Goal: Obtain resource: Obtain resource

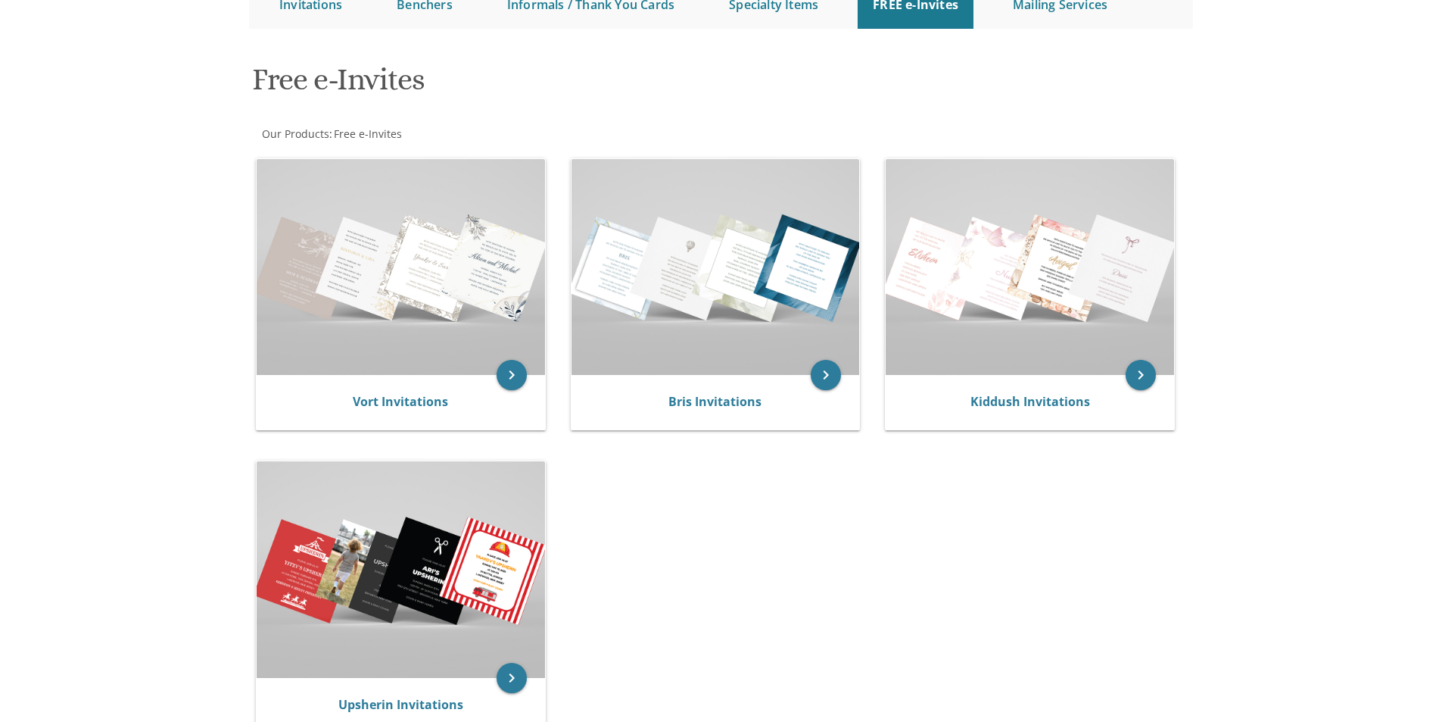
scroll to position [227, 0]
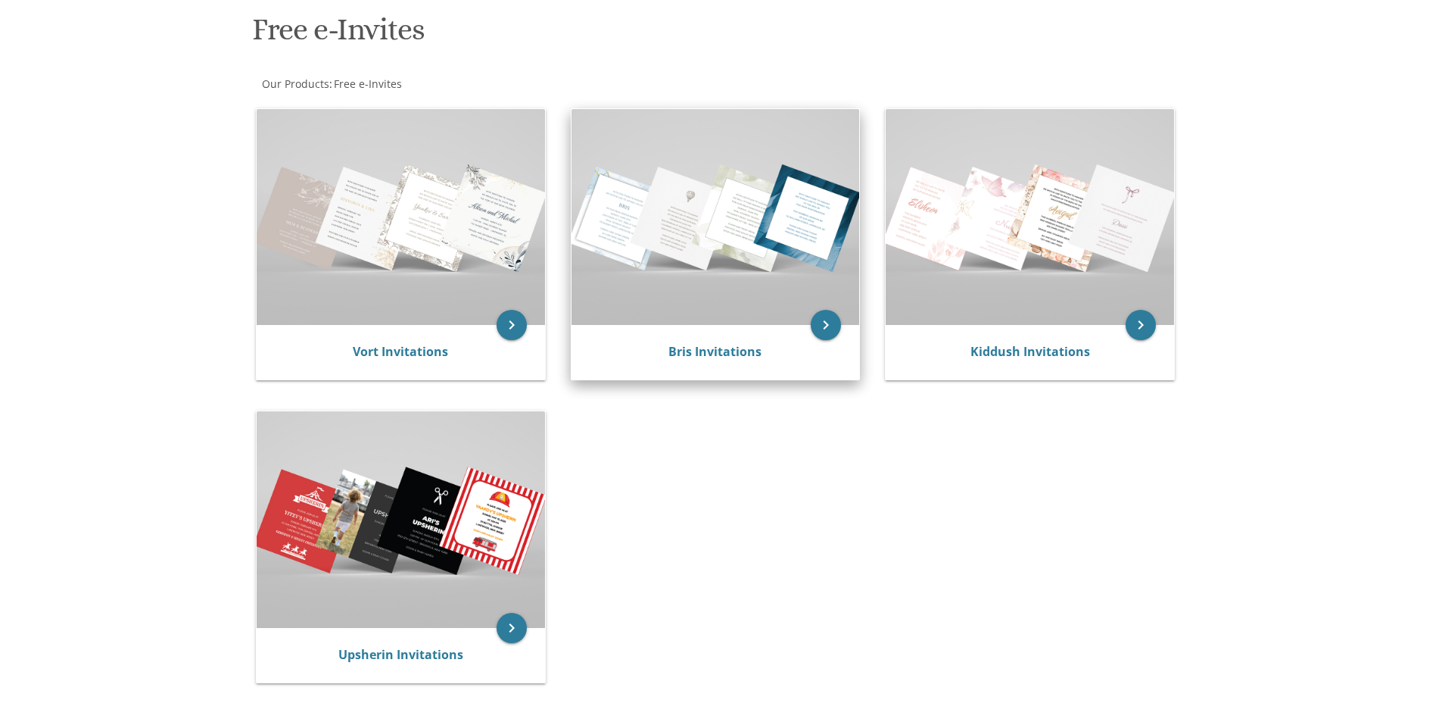
click at [796, 342] on div "Bris Invitations" at bounding box center [716, 352] width 288 height 55
click at [829, 325] on icon "keyboard_arrow_right" at bounding box center [826, 325] width 30 height 30
click at [822, 329] on icon "keyboard_arrow_right" at bounding box center [826, 325] width 30 height 30
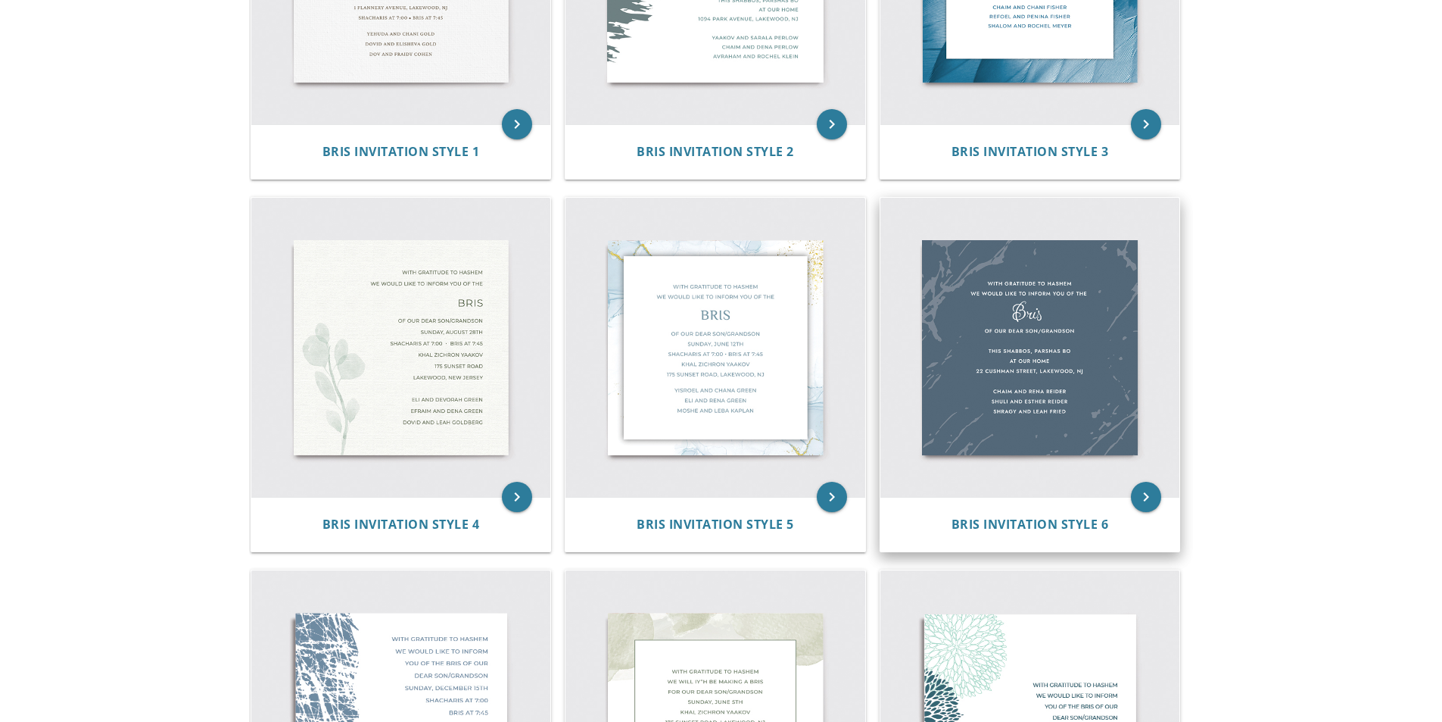
scroll to position [379, 0]
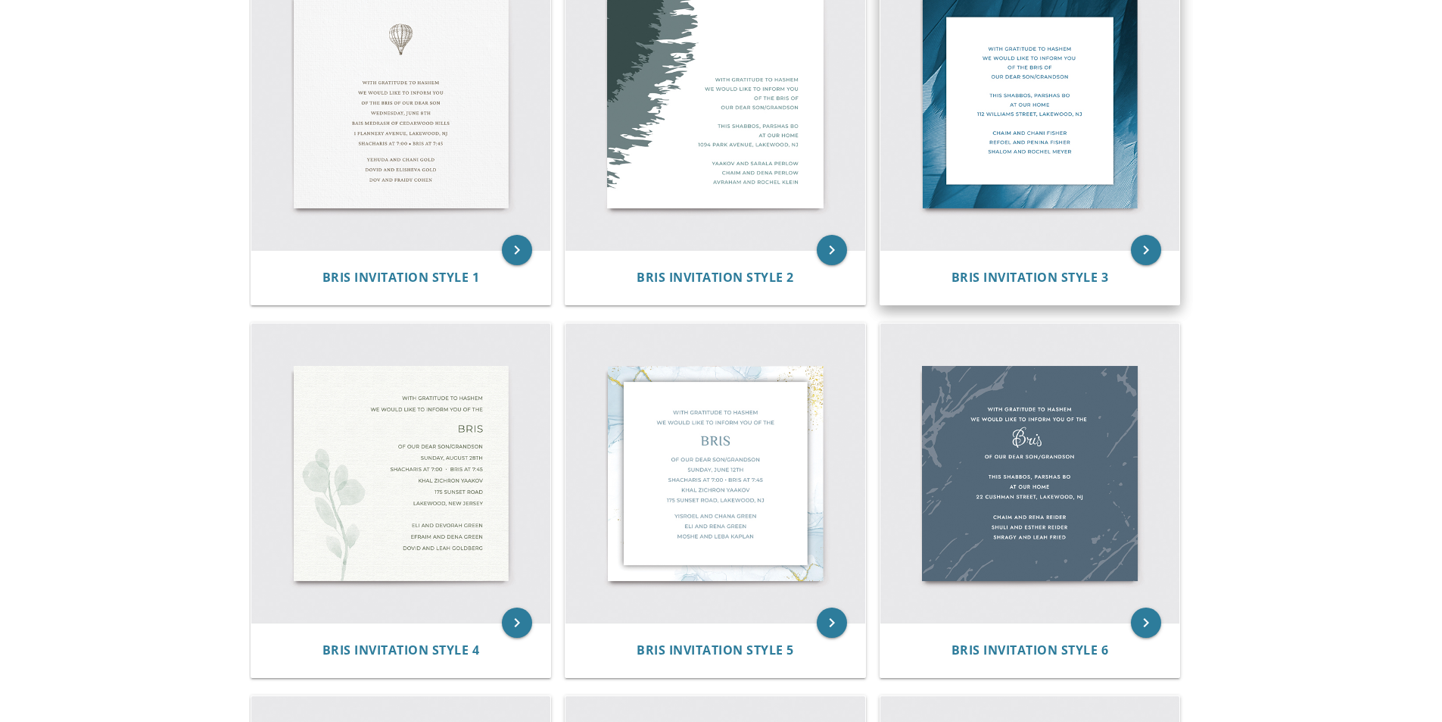
click at [1087, 255] on div "Bris Invitation Style 3" at bounding box center [1031, 277] width 300 height 55
click at [1147, 254] on icon "keyboard_arrow_right" at bounding box center [1146, 250] width 30 height 30
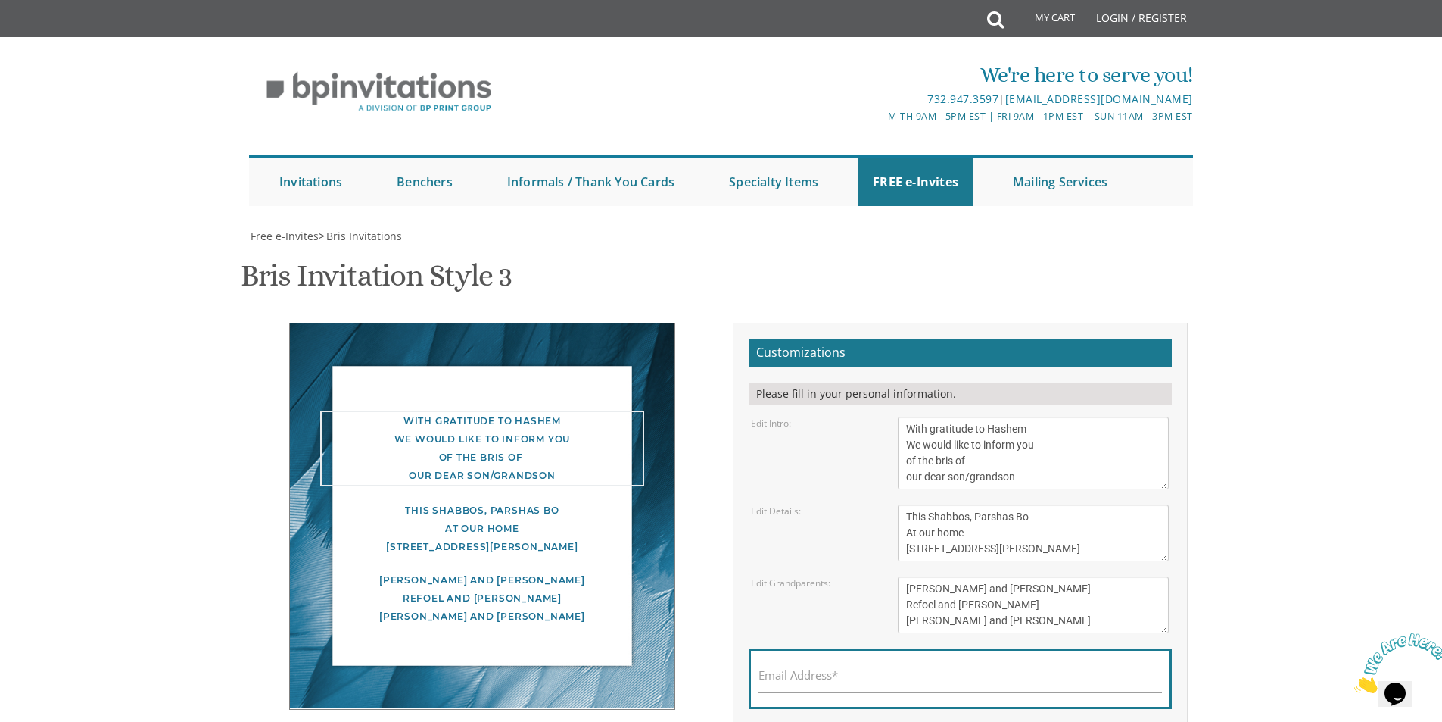
drag, startPoint x: 987, startPoint y: 443, endPoint x: 1016, endPoint y: 444, distance: 29.5
click at [1016, 444] on textarea "With gratitude to Hashem We would like to inform you of the bris of our dear so…" at bounding box center [1033, 452] width 271 height 73
drag, startPoint x: 981, startPoint y: 462, endPoint x: 907, endPoint y: 463, distance: 74.2
click at [907, 463] on textarea "With gratitude to Hashem We would like to inform you of the bris of our dear so…" at bounding box center [1033, 452] width 271 height 73
type textarea "With gratitude to Hashem We would like to invite you to the [PERSON_NAME] our d…"
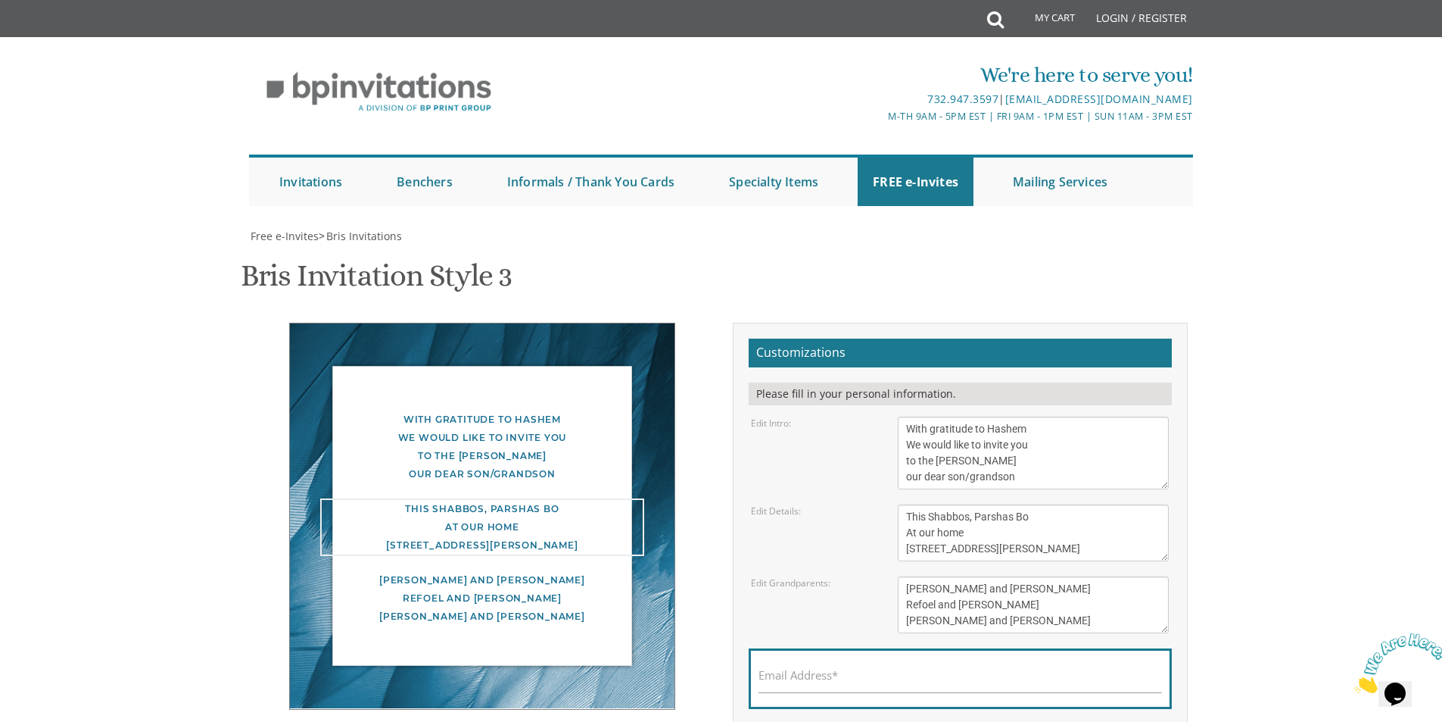
drag, startPoint x: 1040, startPoint y: 509, endPoint x: 1011, endPoint y: 508, distance: 29.5
click at [1011, 508] on textarea "This Shabbos, Parshas Bo At our home [STREET_ADDRESS][PERSON_NAME]" at bounding box center [1033, 532] width 271 height 57
drag, startPoint x: 1021, startPoint y: 538, endPoint x: 907, endPoint y: 554, distance: 114.7
click at [907, 554] on textarea "This Shabbos, Parshas Bo At our home [STREET_ADDRESS][PERSON_NAME]" at bounding box center [1033, 532] width 271 height 57
type textarea "This Shabbos, Parshas Reah At our home [STREET_ADDRESS][PERSON_NAME]"
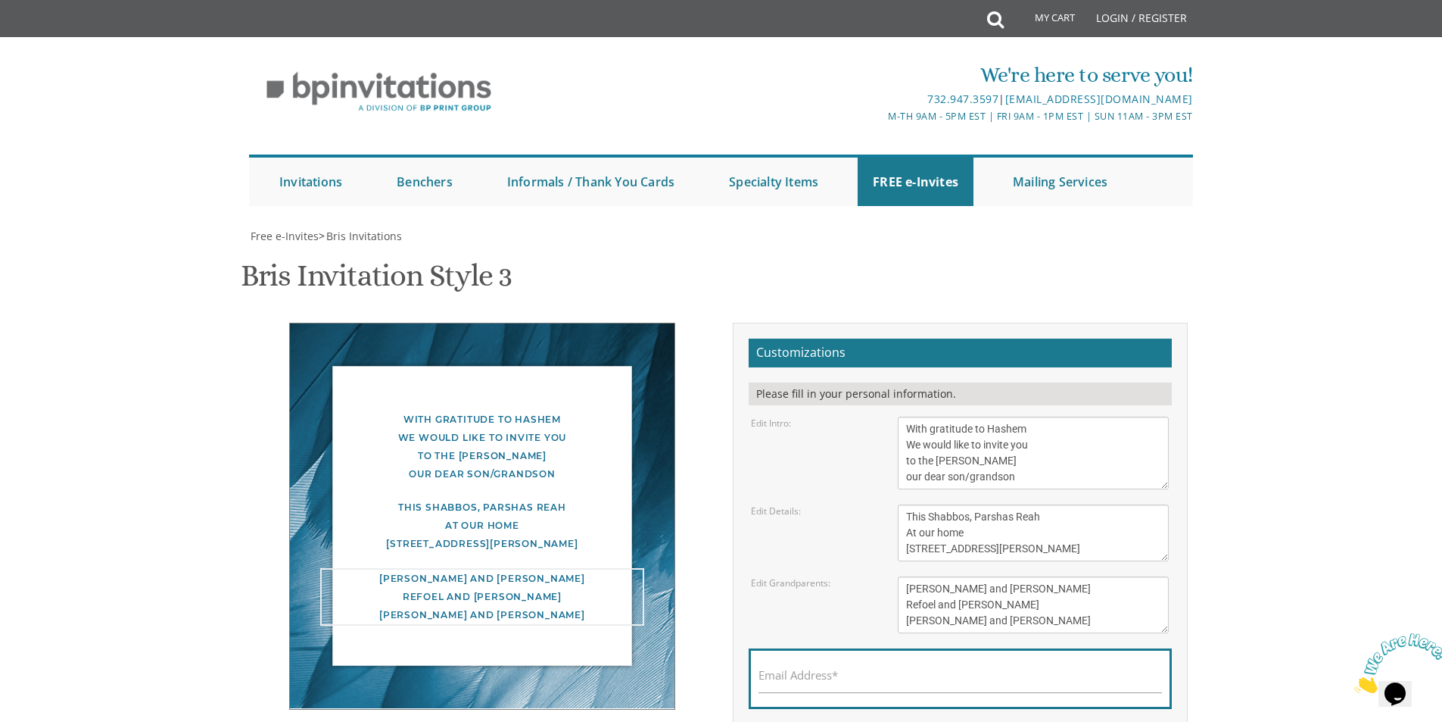
drag, startPoint x: 1026, startPoint y: 587, endPoint x: 905, endPoint y: 582, distance: 121.3
click at [905, 582] on textarea "[PERSON_NAME] and [PERSON_NAME] Refoel and [PERSON_NAME] [PERSON_NAME] and [PER…" at bounding box center [1033, 604] width 271 height 57
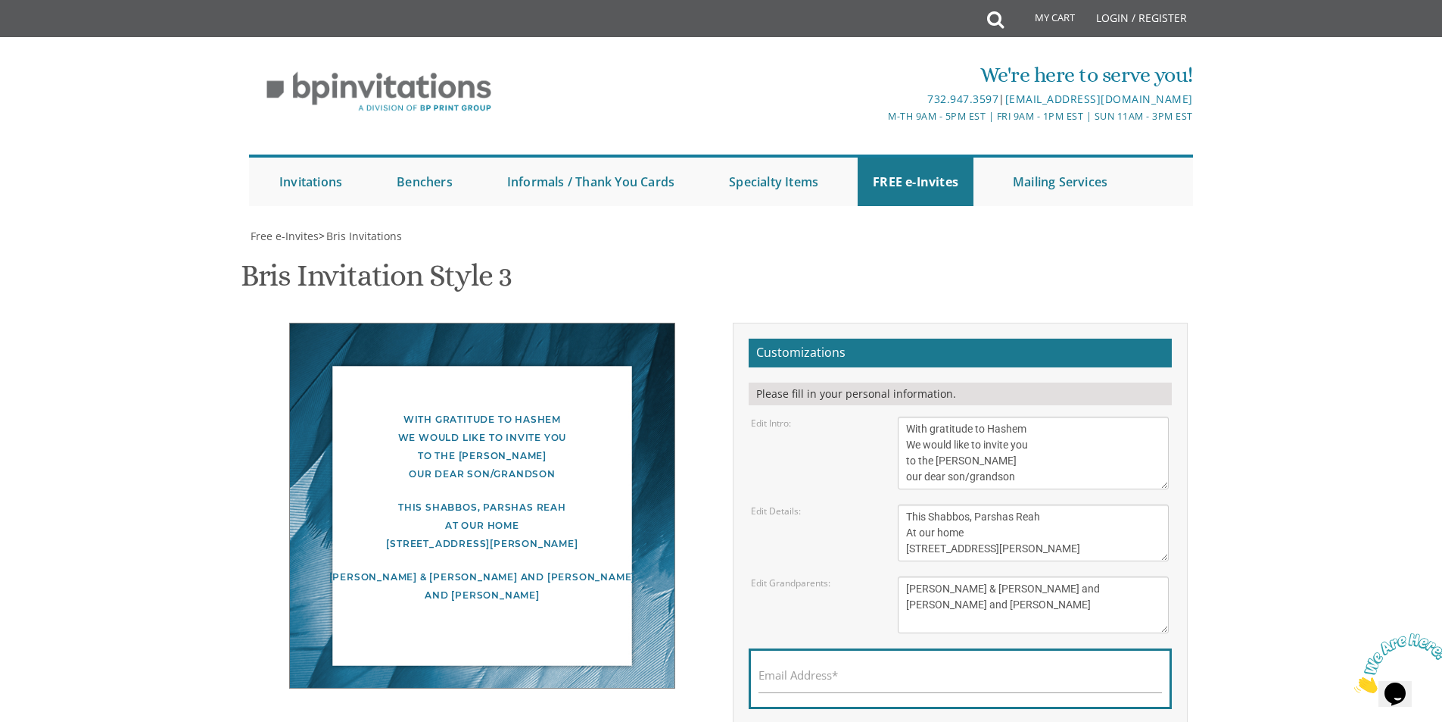
click at [965, 666] on div "Email Address*" at bounding box center [960, 678] width 423 height 61
click at [1043, 576] on textarea "[PERSON_NAME] and [PERSON_NAME] Refoel and [PERSON_NAME] [PERSON_NAME] and [PER…" at bounding box center [1033, 604] width 271 height 57
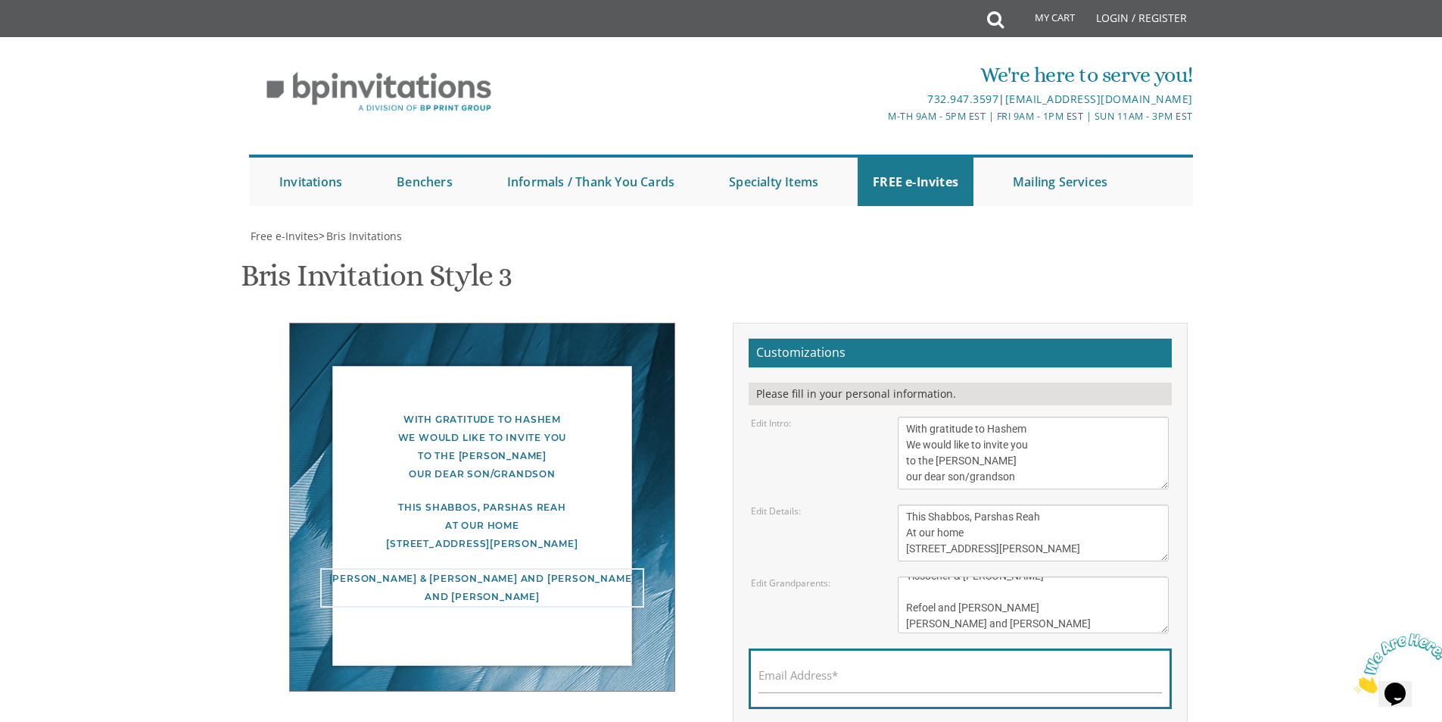
scroll to position [16, 0]
type textarea "Yissocher & [PERSON_NAME] Refoel and [PERSON_NAME] [PERSON_NAME] and [PERSON_NA…"
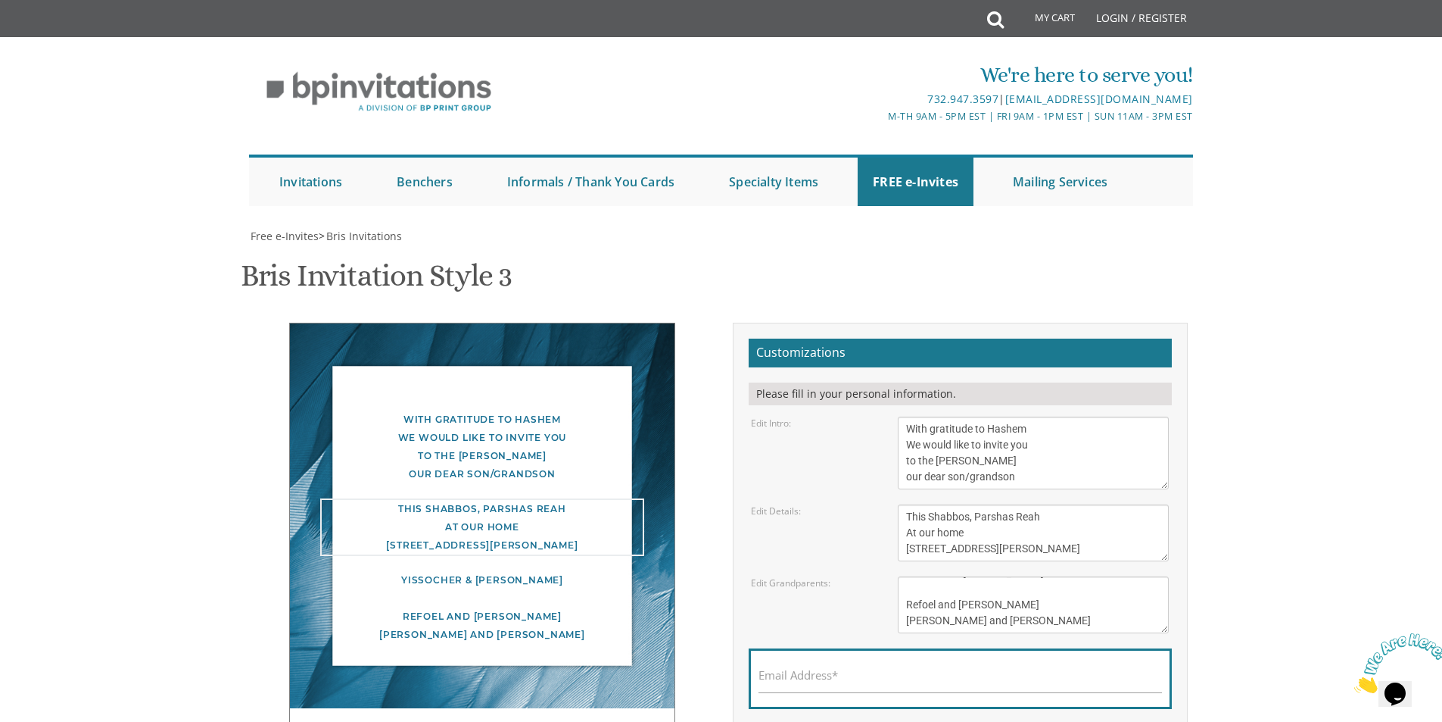
drag, startPoint x: 1046, startPoint y: 442, endPoint x: 1014, endPoint y: 447, distance: 32.9
click at [1014, 504] on textarea "This Shabbos, Parshas Bo At our home [STREET_ADDRESS][PERSON_NAME]" at bounding box center [1033, 532] width 271 height 57
click at [984, 504] on textarea "This Shabbos, Parshas Bo At our home [STREET_ADDRESS][PERSON_NAME]" at bounding box center [1033, 532] width 271 height 57
type textarea "This Shabbos, [PERSON_NAME] ראה At our home [STREET_ADDRESS][PERSON_NAME]"
click at [972, 576] on textarea "[PERSON_NAME] and [PERSON_NAME] Refoel and [PERSON_NAME] [PERSON_NAME] and [PER…" at bounding box center [1033, 604] width 271 height 57
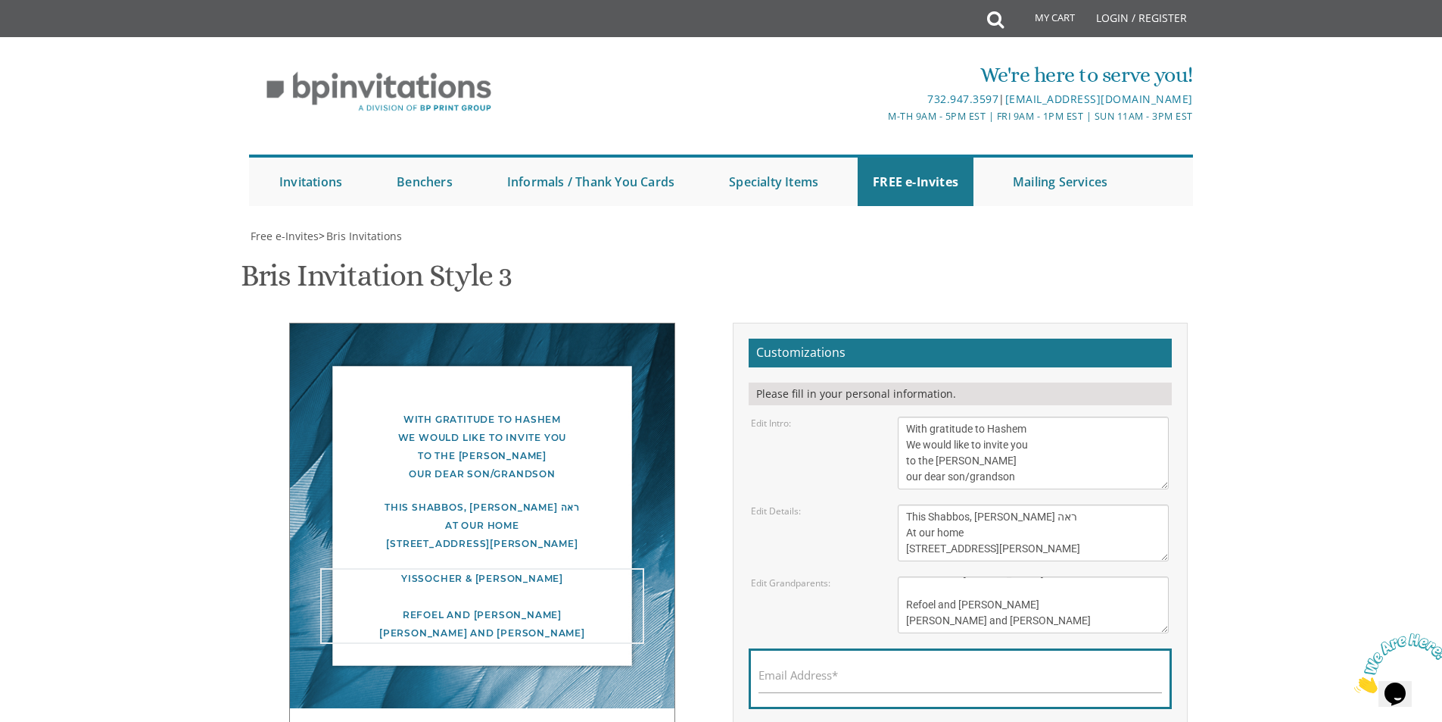
drag, startPoint x: 1045, startPoint y: 544, endPoint x: 903, endPoint y: 529, distance: 143.2
click at [903, 576] on textarea "[PERSON_NAME] and [PERSON_NAME] Refoel and [PERSON_NAME] [PERSON_NAME] and [PER…" at bounding box center [1033, 604] width 271 height 57
drag, startPoint x: 950, startPoint y: 507, endPoint x: 958, endPoint y: 508, distance: 8.5
click at [958, 576] on textarea "[PERSON_NAME] and [PERSON_NAME] Refoel and [PERSON_NAME] [PERSON_NAME] and [PER…" at bounding box center [1033, 604] width 271 height 57
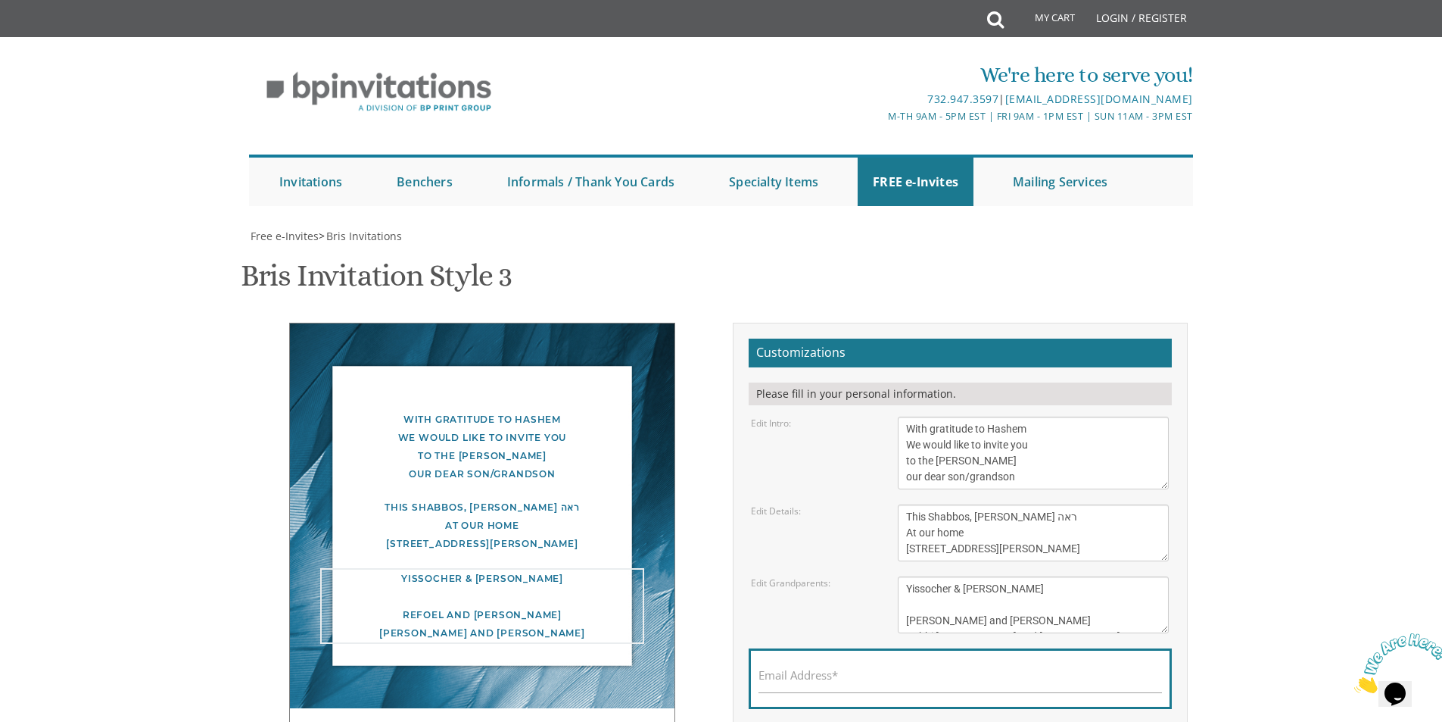
click at [957, 576] on textarea "[PERSON_NAME] and [PERSON_NAME] Refoel and [PERSON_NAME] [PERSON_NAME] and [PER…" at bounding box center [1033, 604] width 271 height 57
click at [987, 576] on textarea "[PERSON_NAME] and [PERSON_NAME] Refoel and [PERSON_NAME] [PERSON_NAME] and [PER…" at bounding box center [1033, 604] width 271 height 57
type textarea "[PERSON_NAME] and [PERSON_NAME] [PERSON_NAME] and [PERSON_NAME] Rabbi [PERSON_N…"
click at [1243, 469] on body "My Cart Total: View Cart Item(s) Submit My Cart Total: View Cart Item(s) Login …" at bounding box center [721, 598] width 1442 height 1196
click at [1002, 416] on textarea "With gratitude to Hashem We would like to inform you of the bris of our dear so…" at bounding box center [1033, 452] width 271 height 73
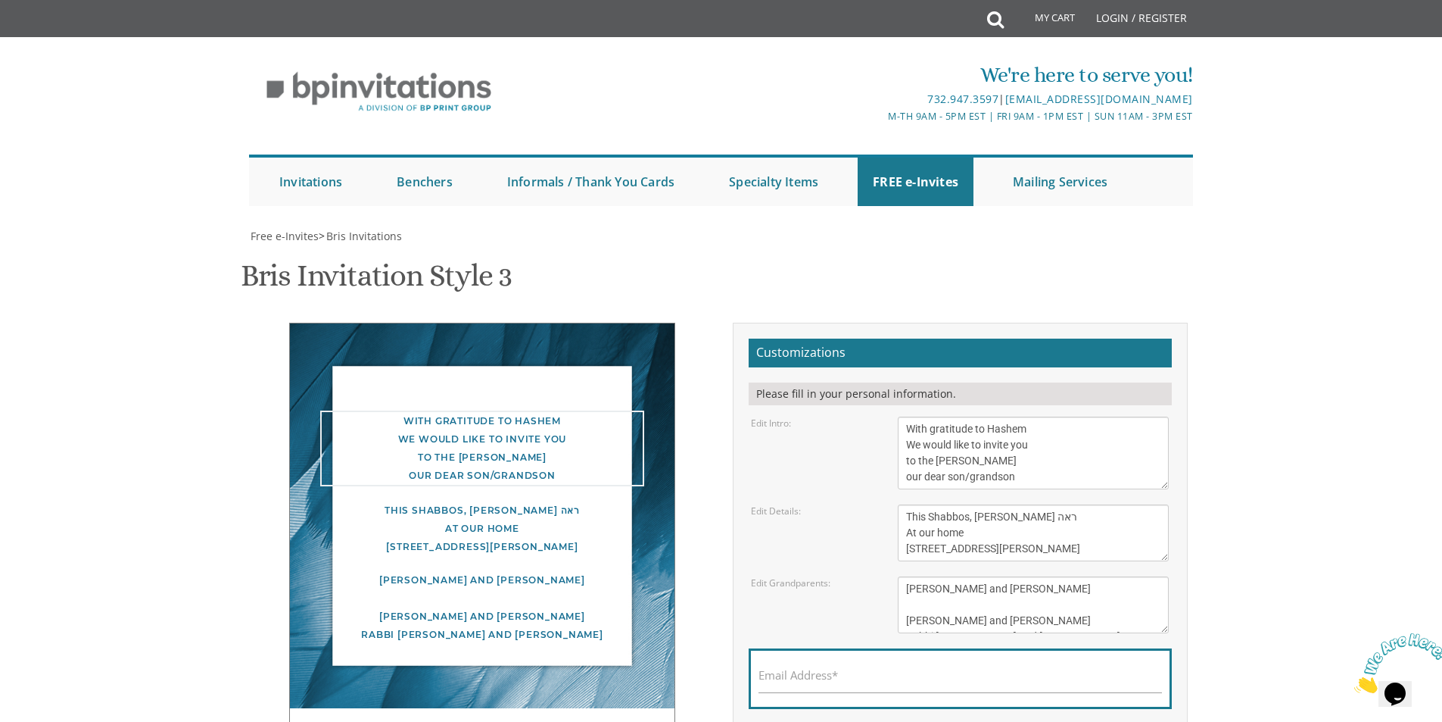
click at [1074, 416] on textarea "With gratitude to Hashem We would like to inform you of the bris of our dear so…" at bounding box center [1033, 452] width 271 height 73
type textarea "With gratitude to Hashem We would like to invite you to the [PERSON_NAME] our d…"
click at [1248, 456] on body "My Cart Total: View Cart Item(s) Submit My Cart Total: View Cart Item(s) Login …" at bounding box center [721, 598] width 1442 height 1196
click at [880, 674] on input "Email Address*" at bounding box center [961, 683] width 404 height 19
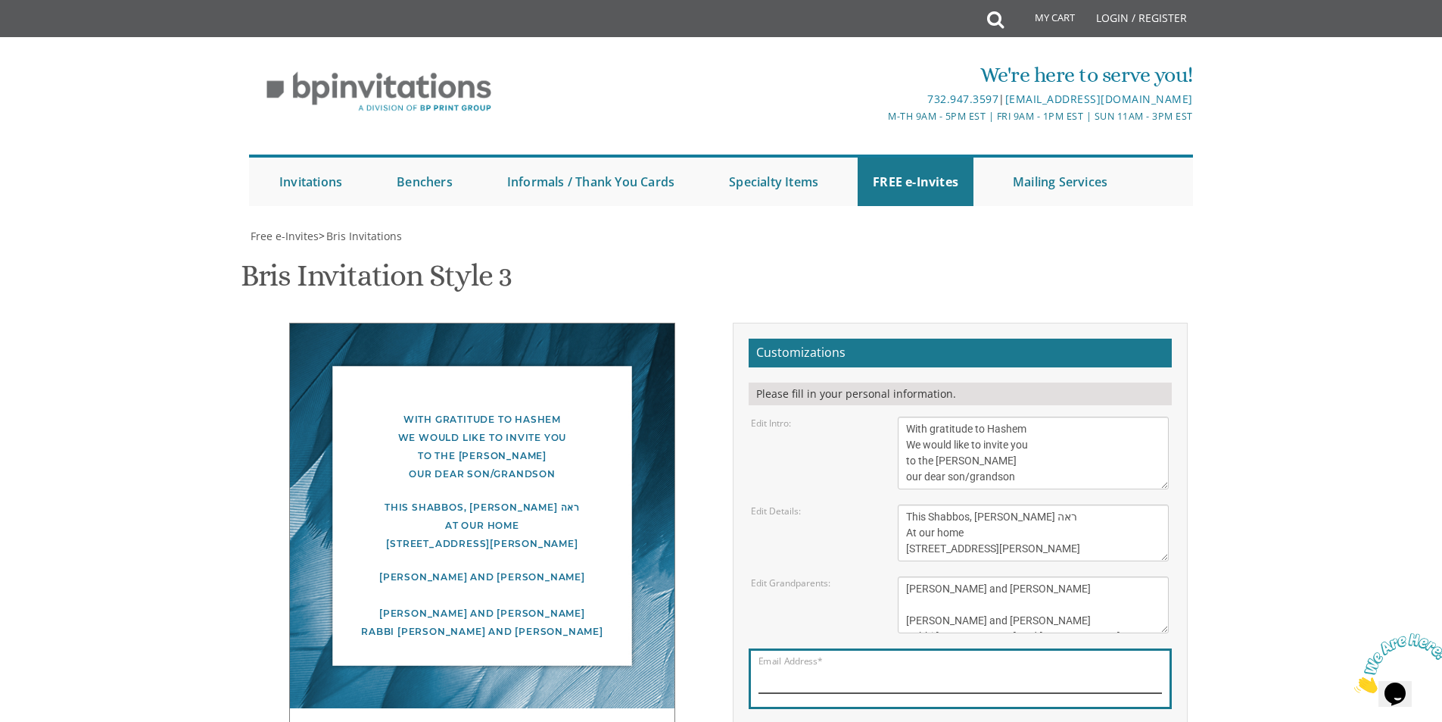
type input "[EMAIL_ADDRESS][DOMAIN_NAME]"
drag, startPoint x: 1019, startPoint y: 324, endPoint x: 966, endPoint y: 325, distance: 53.0
click at [966, 416] on textarea "With gratitude to Hashem We would like to inform you of the bris of our dear so…" at bounding box center [1033, 452] width 271 height 73
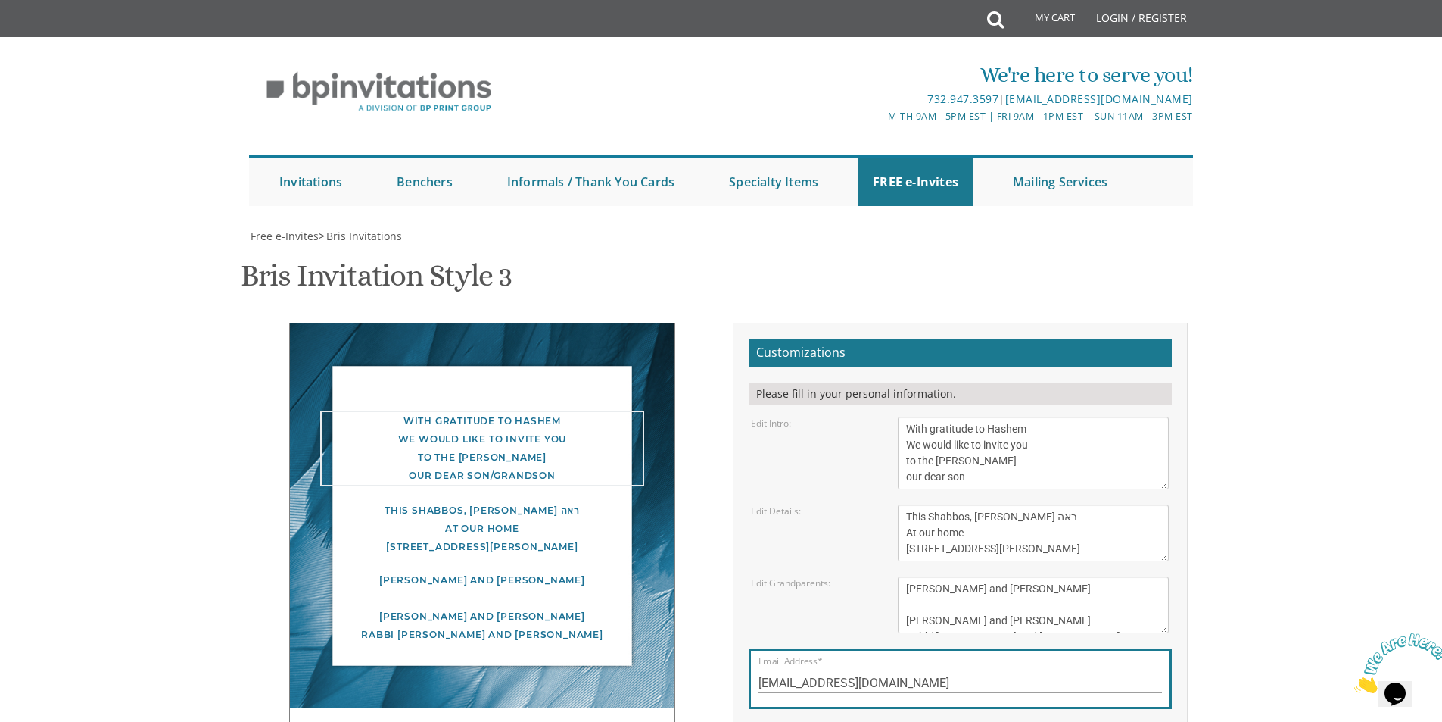
type textarea "With gratitude to Hashem We would like to invite you to the [PERSON_NAME] our d…"
drag, startPoint x: 898, startPoint y: 451, endPoint x: 1090, endPoint y: 515, distance: 201.9
click at [1090, 515] on form "Customizations Please fill in your personal information. Edit Intro: With grati…" at bounding box center [960, 552] width 423 height 429
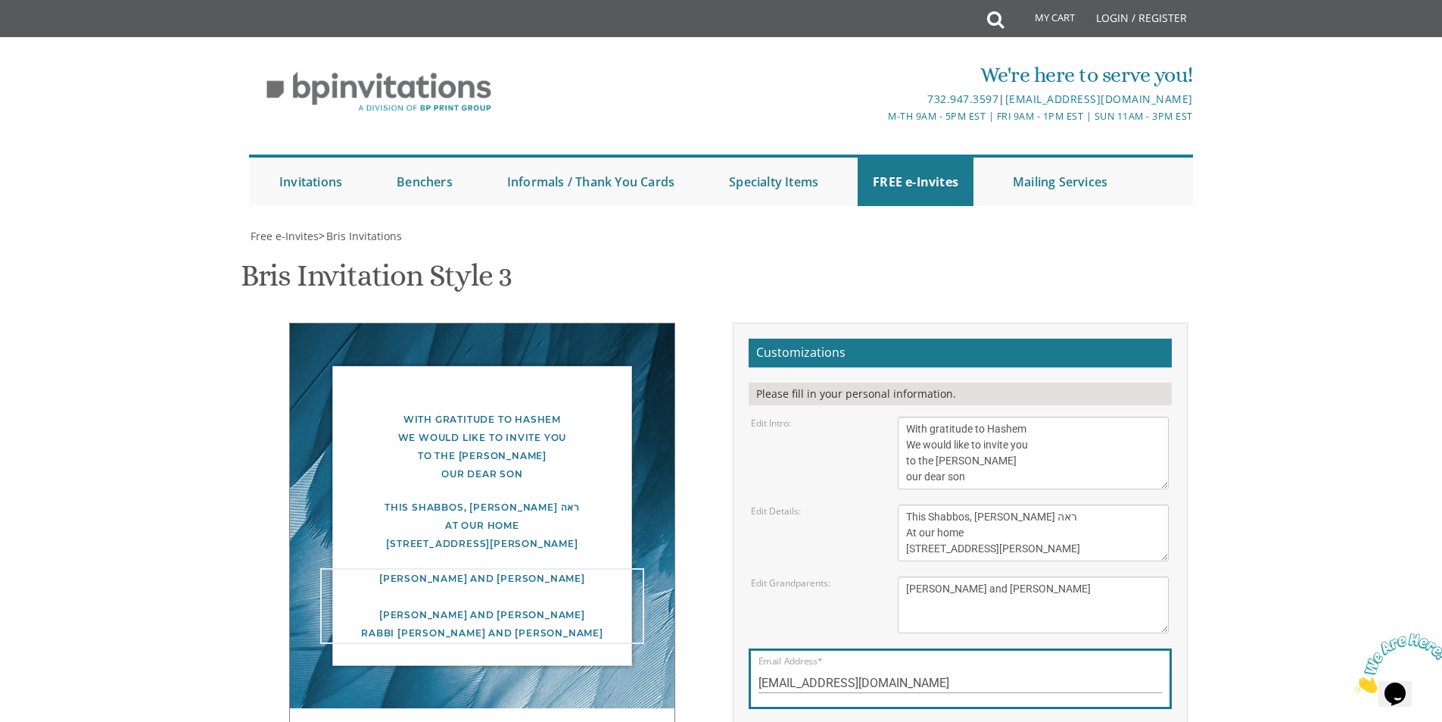
type textarea "[PERSON_NAME] and [PERSON_NAME]"
click at [1249, 516] on body "My Cart Total: View Cart Item(s) Submit My Cart Total: View Cart Item(s) Login …" at bounding box center [721, 598] width 1442 height 1196
